Goal: Task Accomplishment & Management: Use online tool/utility

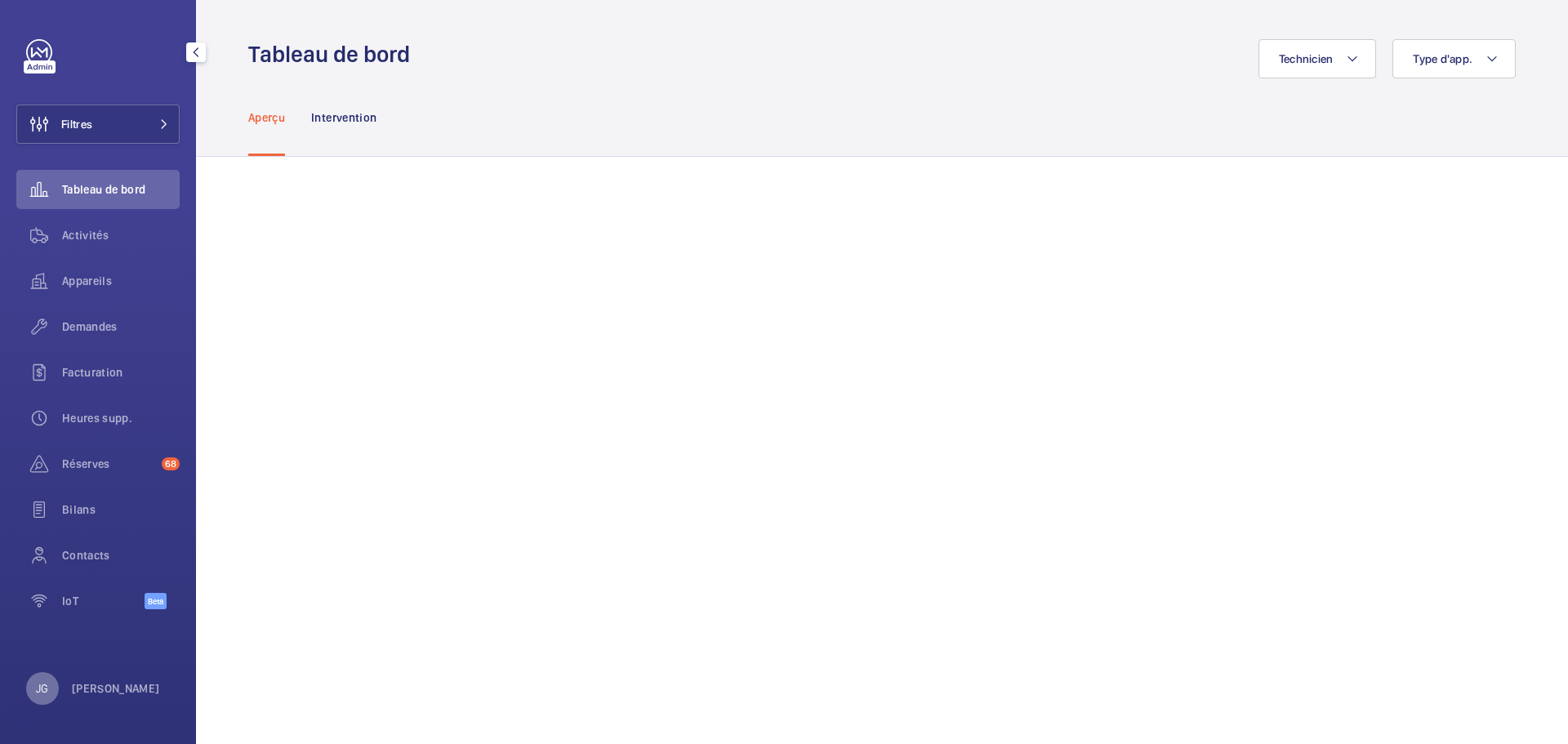
click at [44, 699] on div "JG" at bounding box center [42, 689] width 33 height 33
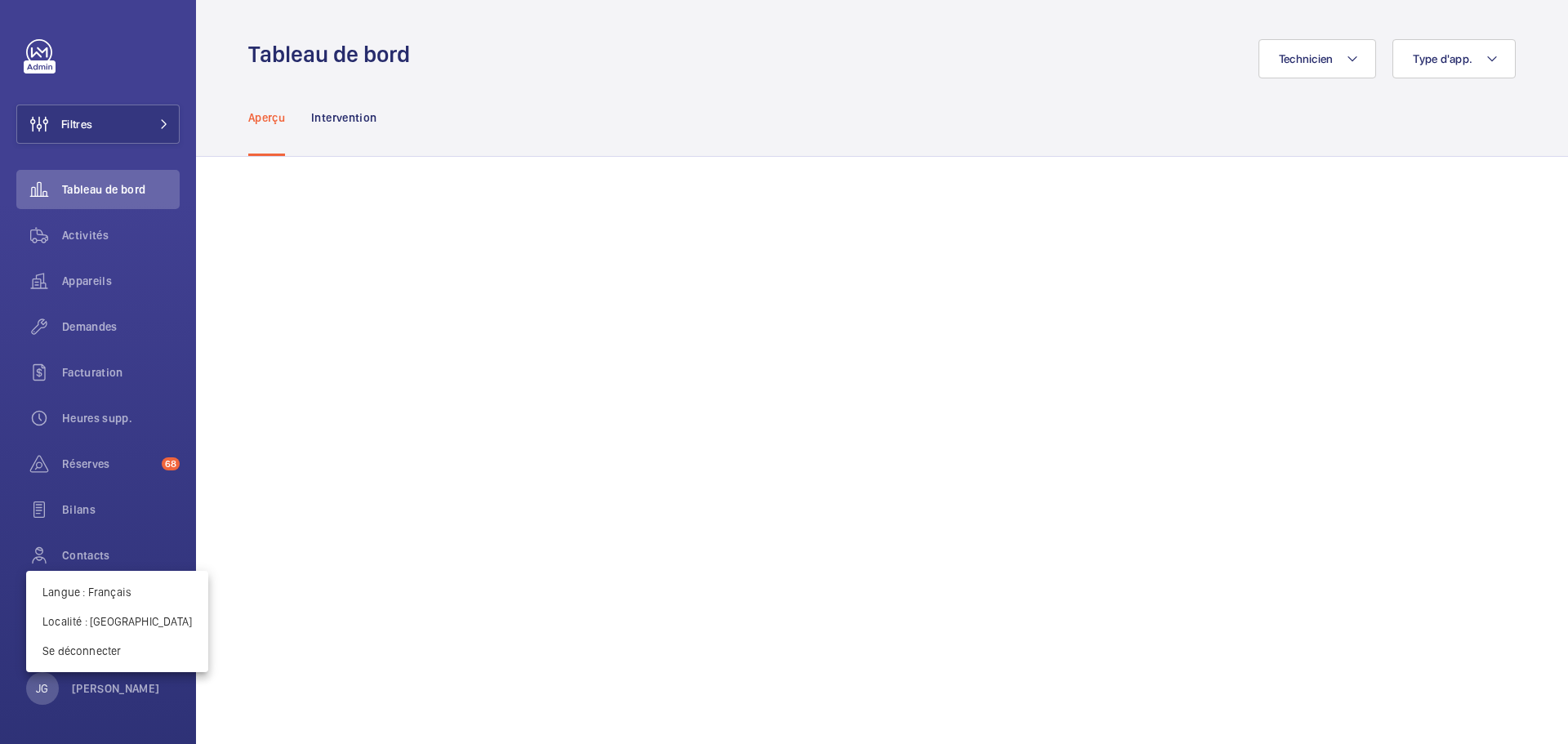
click at [128, 248] on div at bounding box center [784, 372] width 1568 height 744
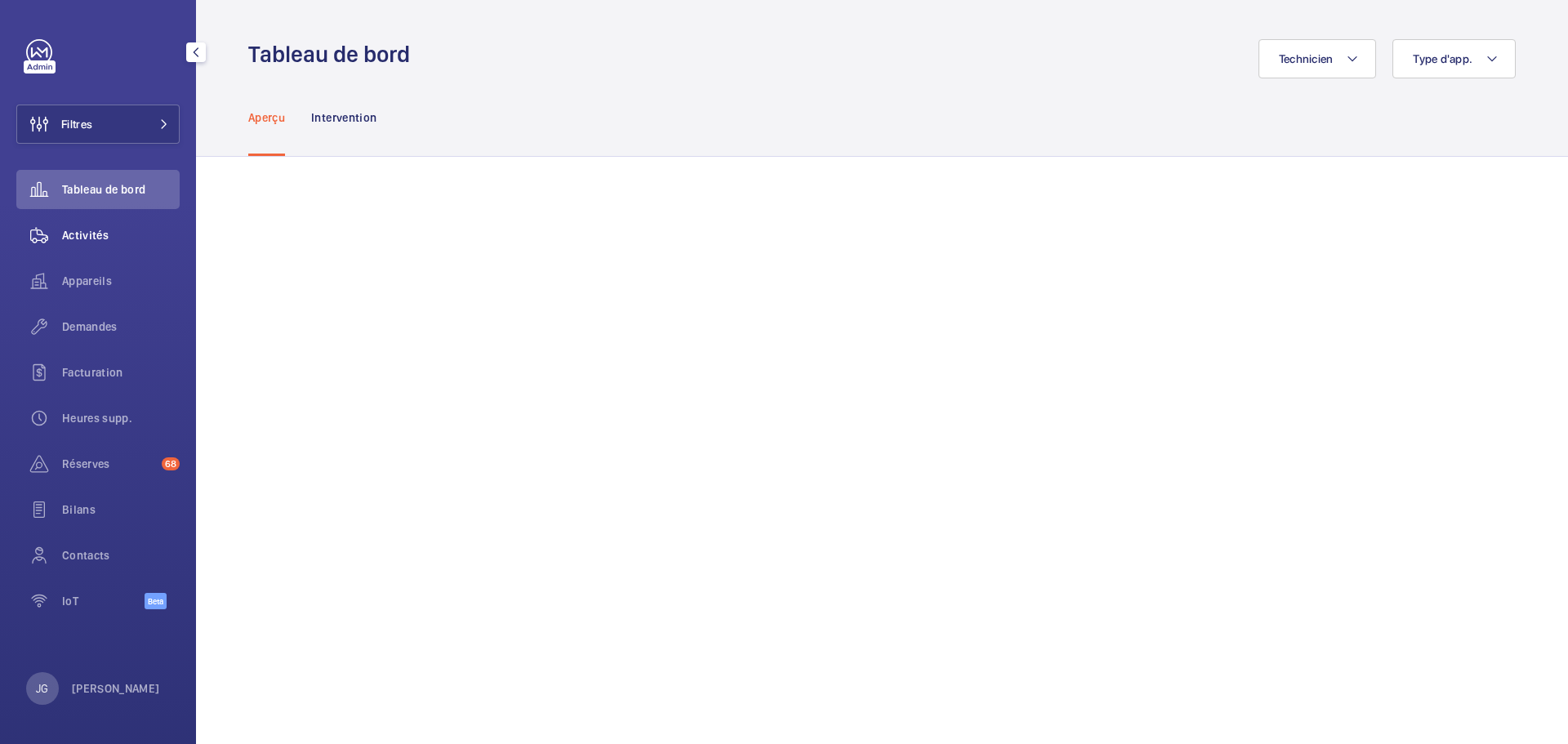
click at [100, 243] on span "Activités" at bounding box center [120, 235] width 118 height 16
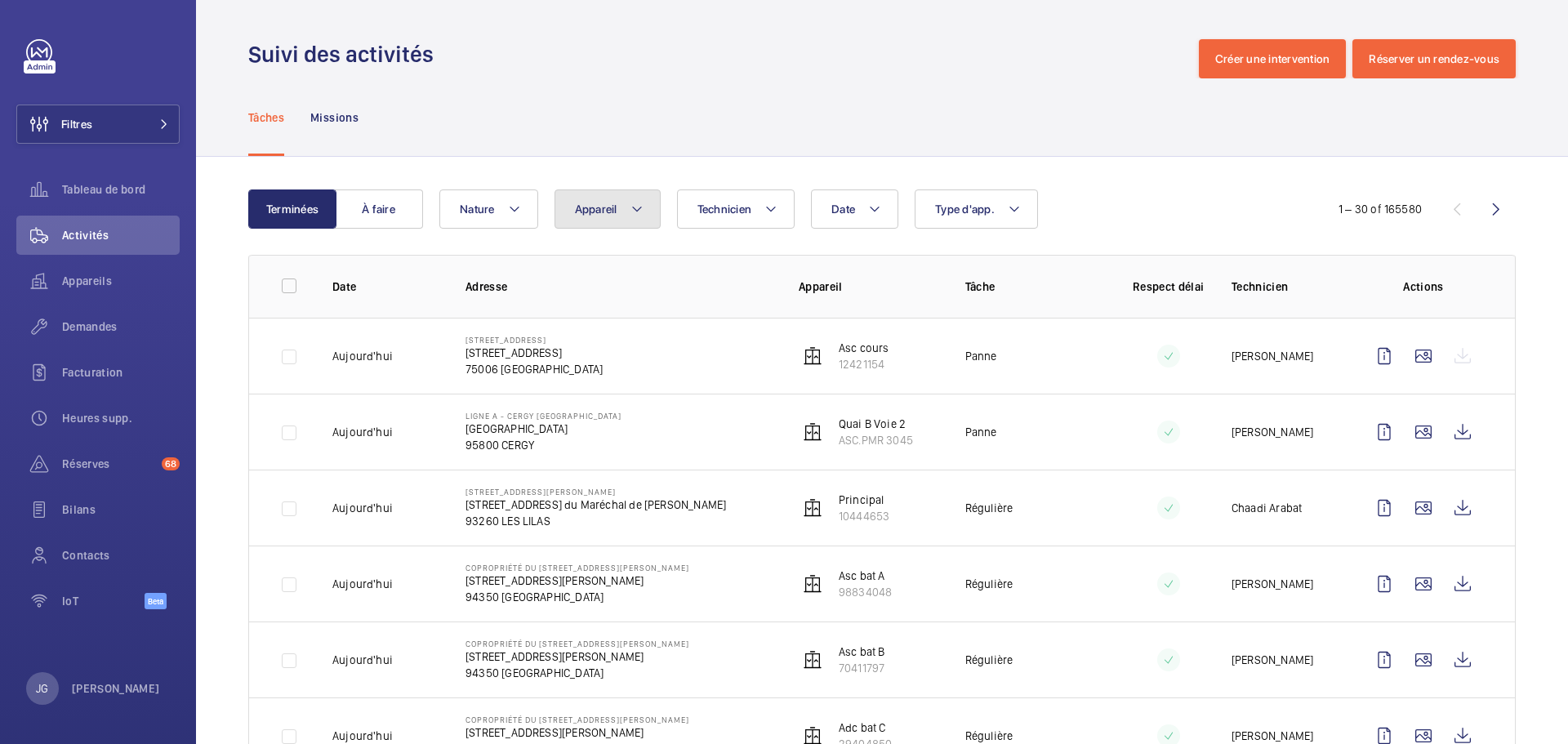
click at [596, 208] on span "Appareil" at bounding box center [596, 209] width 43 height 13
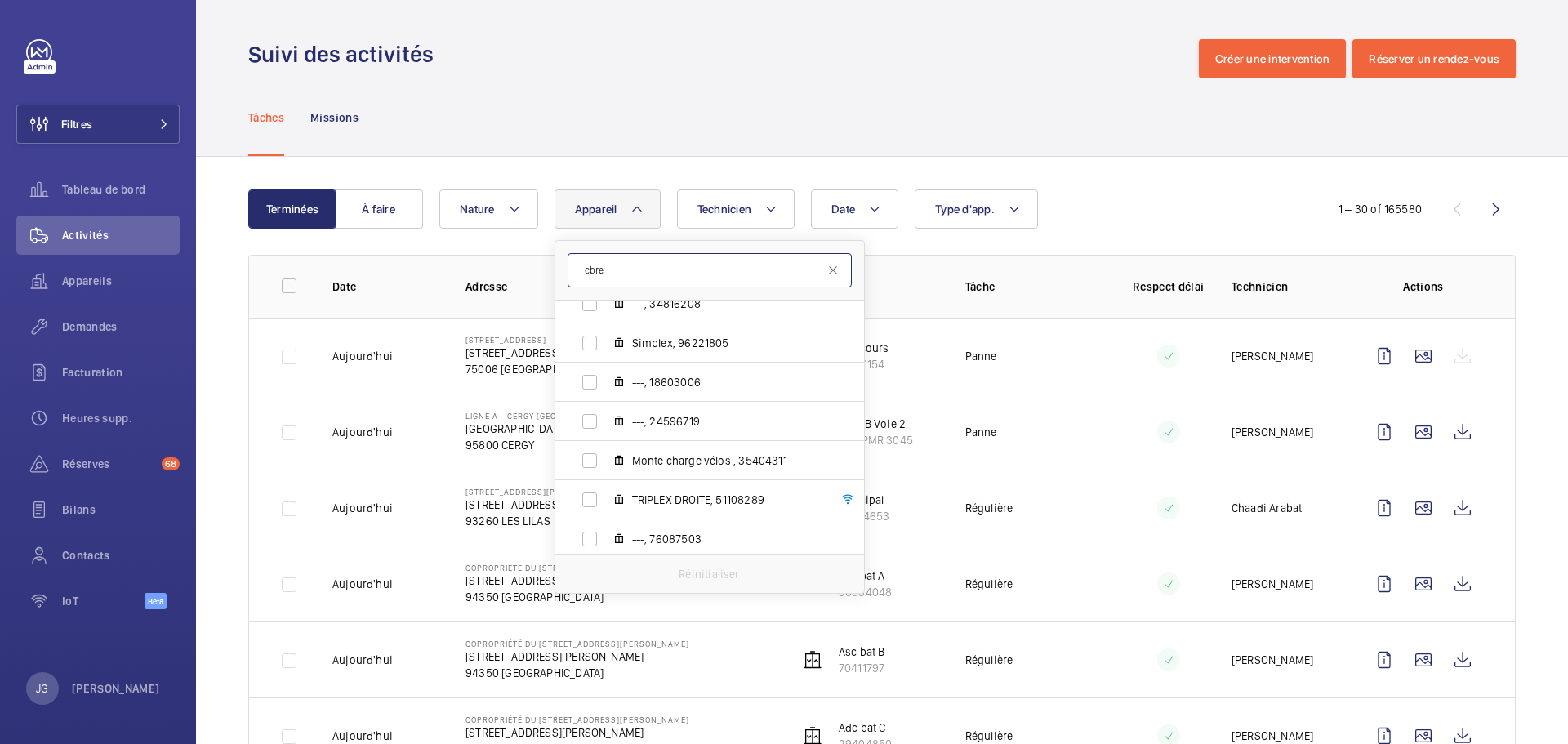
scroll to position [492, 0]
type input "cbre"
click at [588, 496] on input "TRIPLEX DROITE, 51108289" at bounding box center [589, 495] width 33 height 33
checkbox input "true"
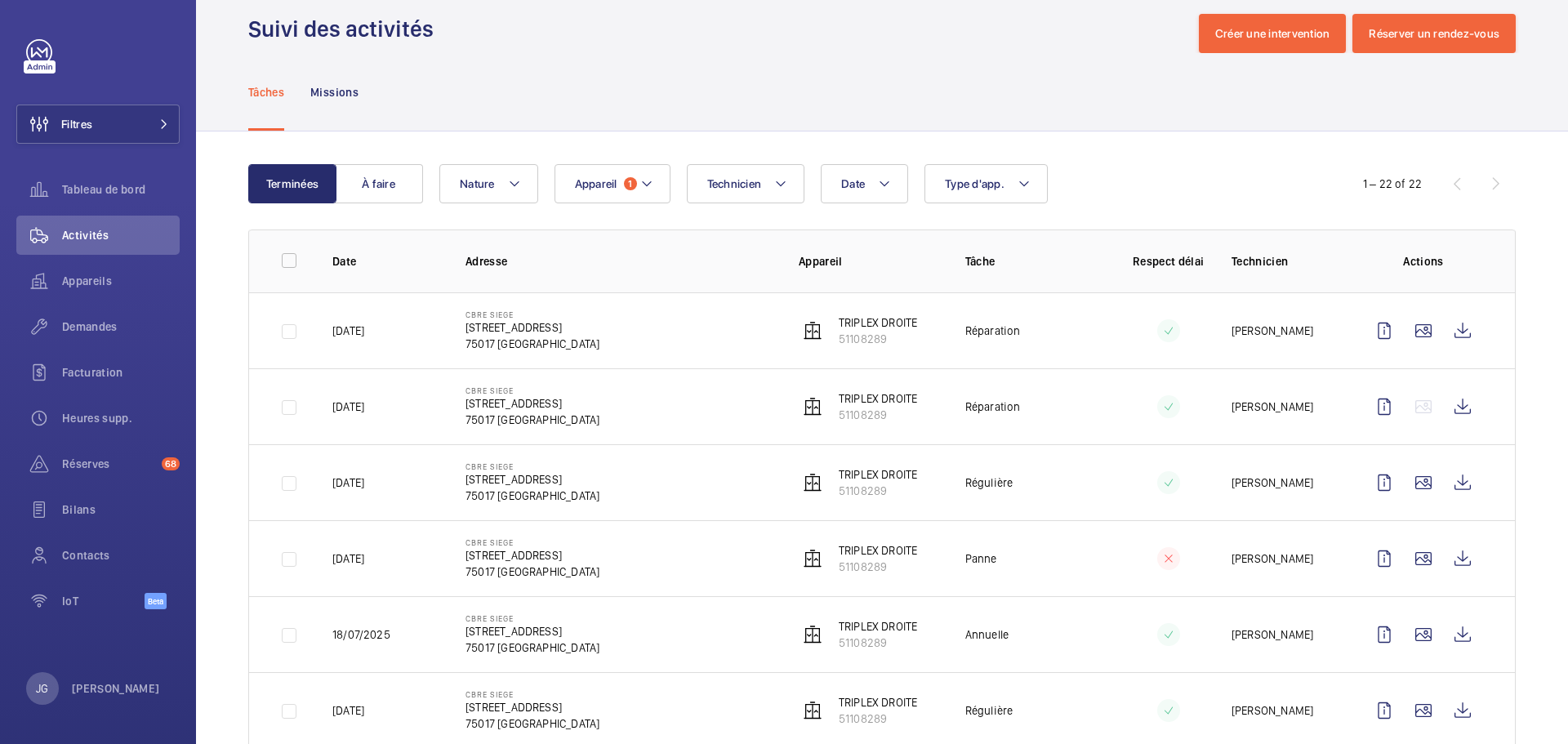
scroll to position [23, 0]
